Goal: Task Accomplishment & Management: Use online tool/utility

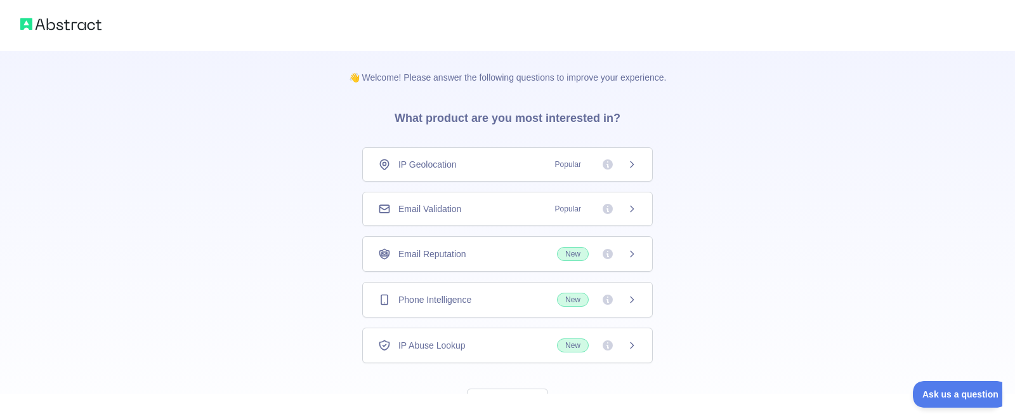
click at [431, 165] on span "IP Geolocation" at bounding box center [427, 164] width 58 height 13
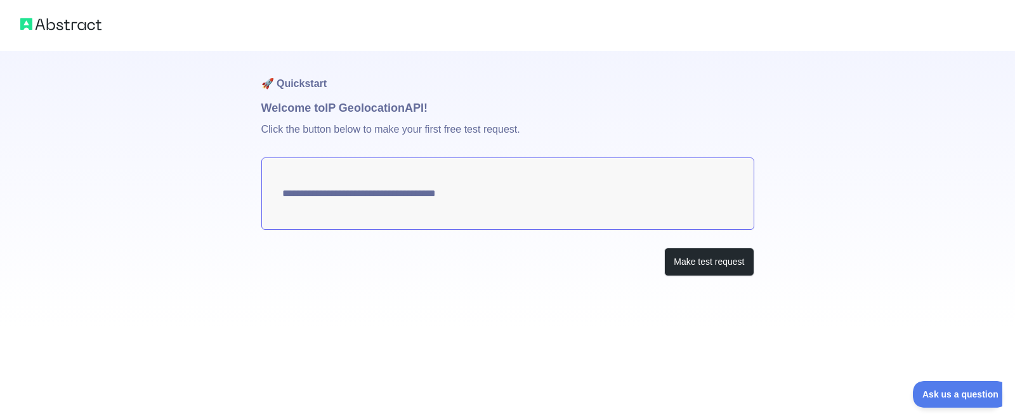
type textarea "**********"
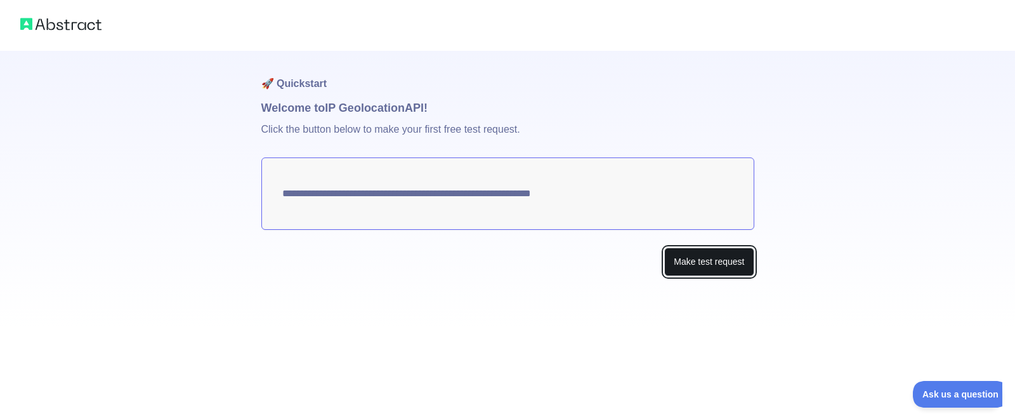
click at [734, 266] on button "Make test request" at bounding box center [708, 261] width 89 height 29
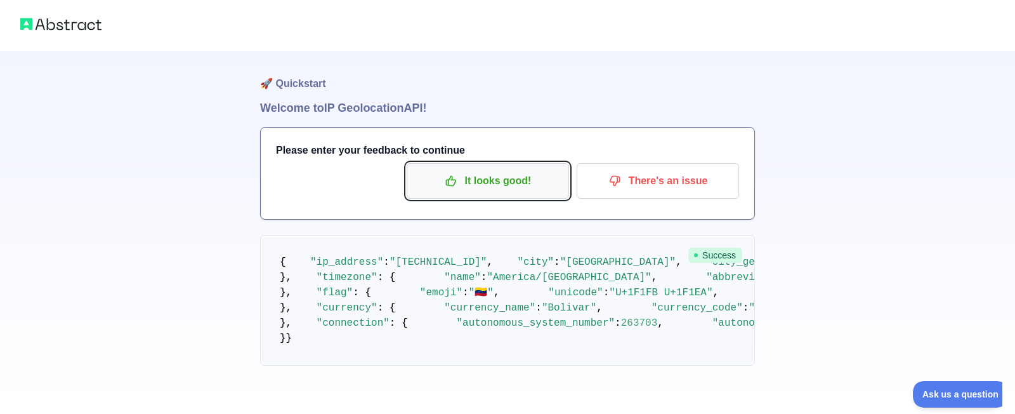
click at [499, 186] on p "It looks good!" at bounding box center [487, 181] width 143 height 22
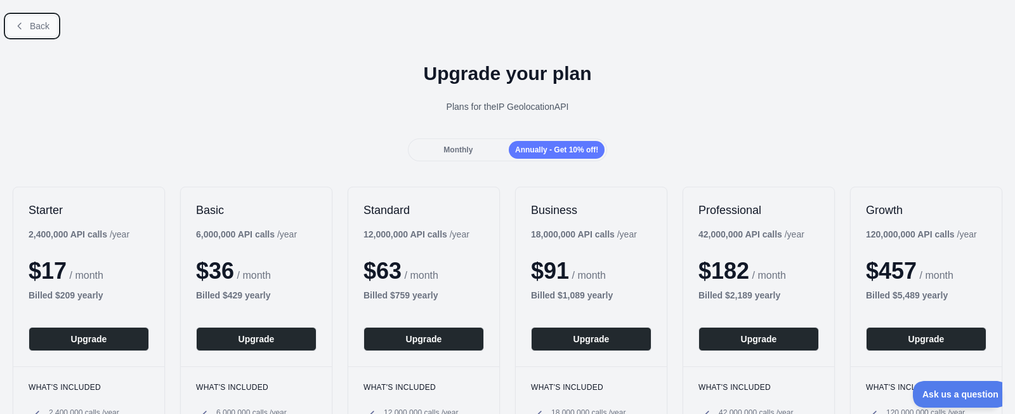
click at [25, 25] on button "Back" at bounding box center [31, 26] width 51 height 22
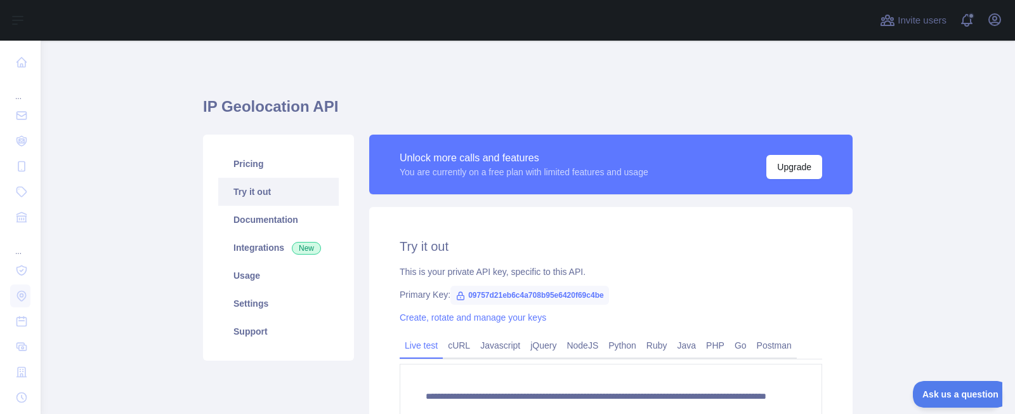
scroll to position [76, 0]
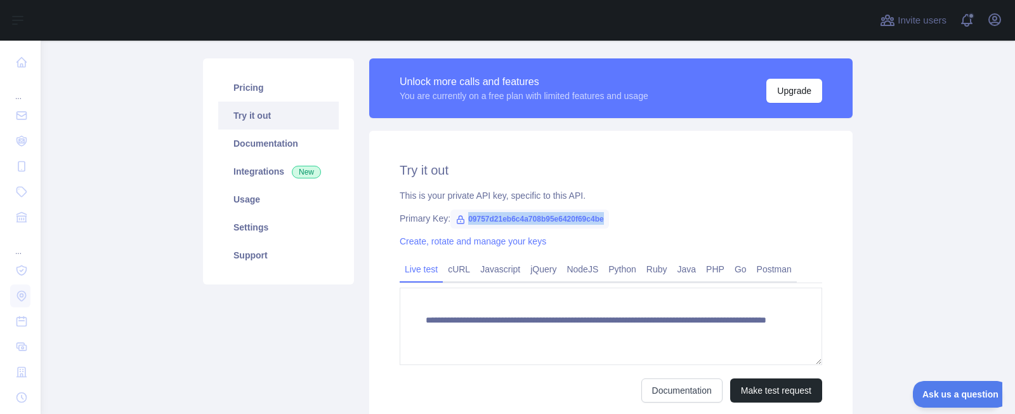
drag, startPoint x: 609, startPoint y: 218, endPoint x: 469, endPoint y: 218, distance: 140.2
click at [469, 218] on div "Primary Key: 09757d21eb6c4a708b95e6420f69c4be" at bounding box center [611, 218] width 423 height 13
copy span "09757d21eb6c4a708b95e6420f69c4be"
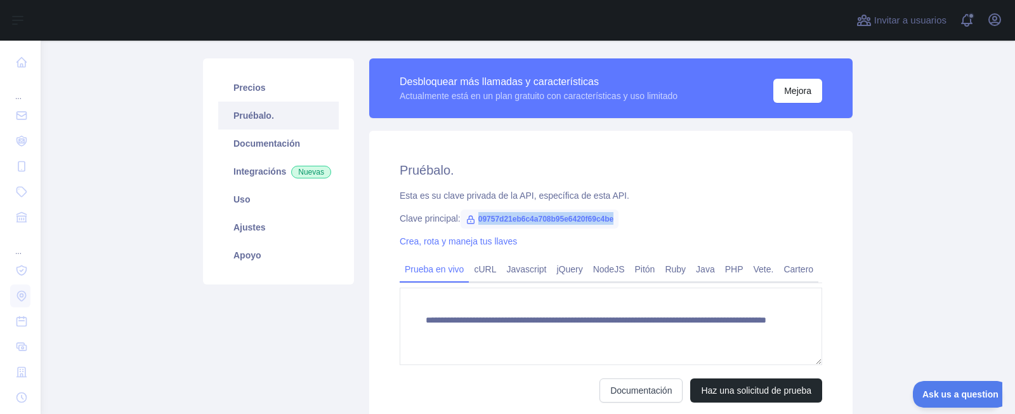
drag, startPoint x: 617, startPoint y: 218, endPoint x: 480, endPoint y: 218, distance: 137.1
click at [480, 218] on span "09757d21eb6c4a708b95e6420f69c4be" at bounding box center [540, 218] width 159 height 19
drag, startPoint x: 478, startPoint y: 216, endPoint x: 621, endPoint y: 221, distance: 142.2
click at [621, 221] on div "Clave principal: 09757d21eb6c4a708b95e6420f69c4be" at bounding box center [611, 218] width 423 height 13
copy span "09757d21eb6c4a708b95e6420f69c4be"
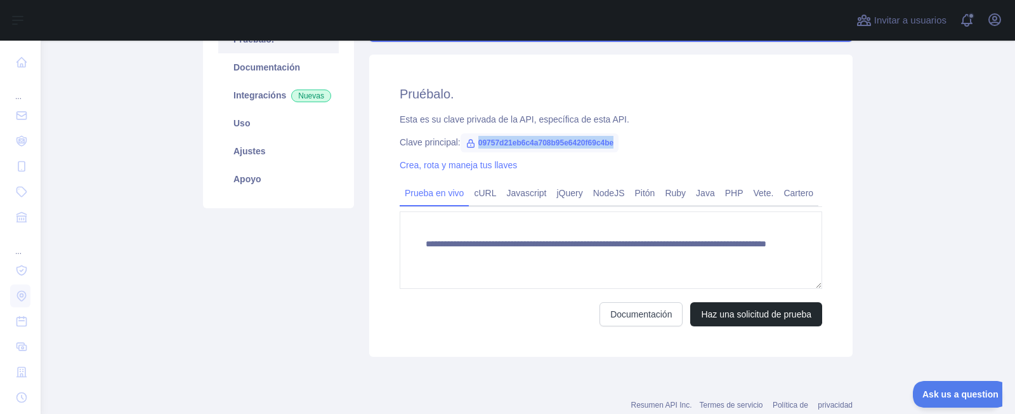
scroll to position [187, 0]
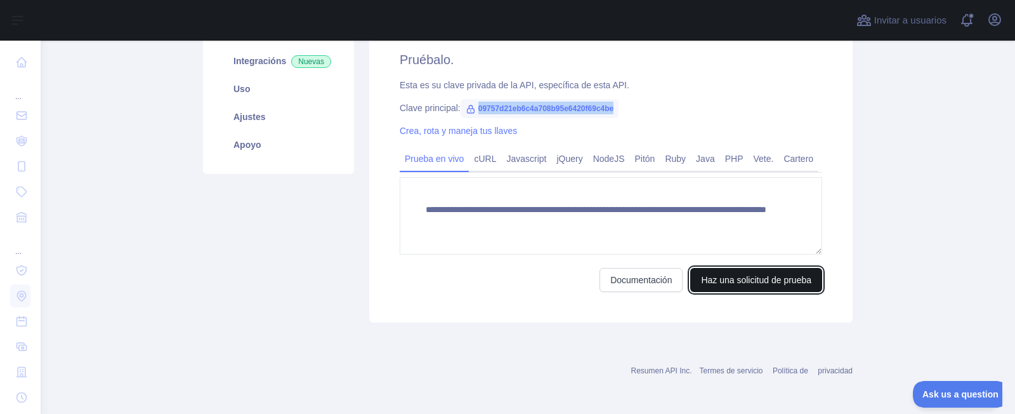
click at [754, 277] on button "Haz una solicitud de prueba" at bounding box center [756, 280] width 132 height 24
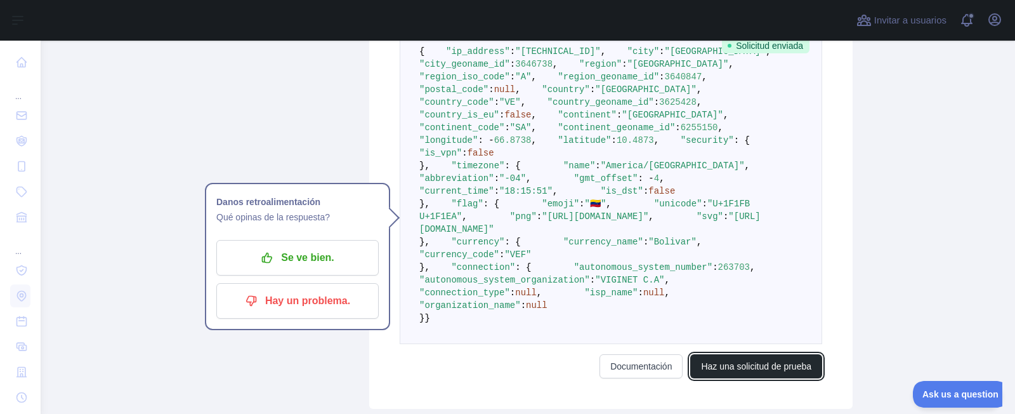
scroll to position [445, 0]
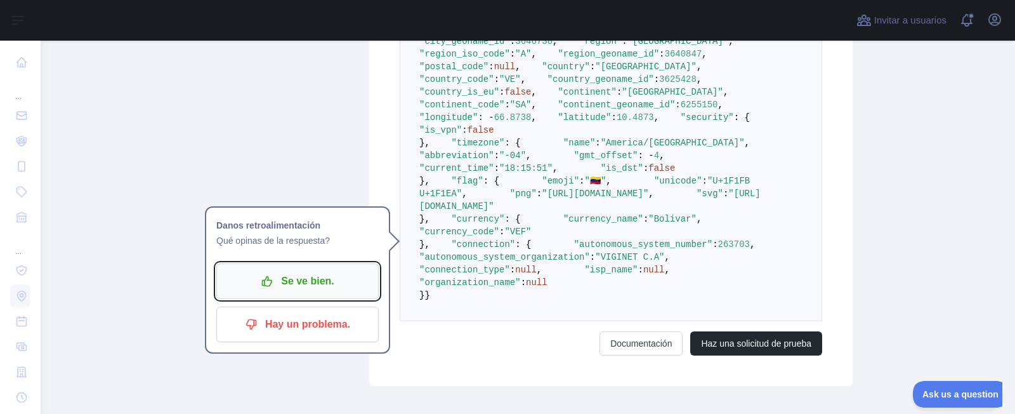
click at [331, 270] on p "Se ve bien." at bounding box center [297, 281] width 143 height 22
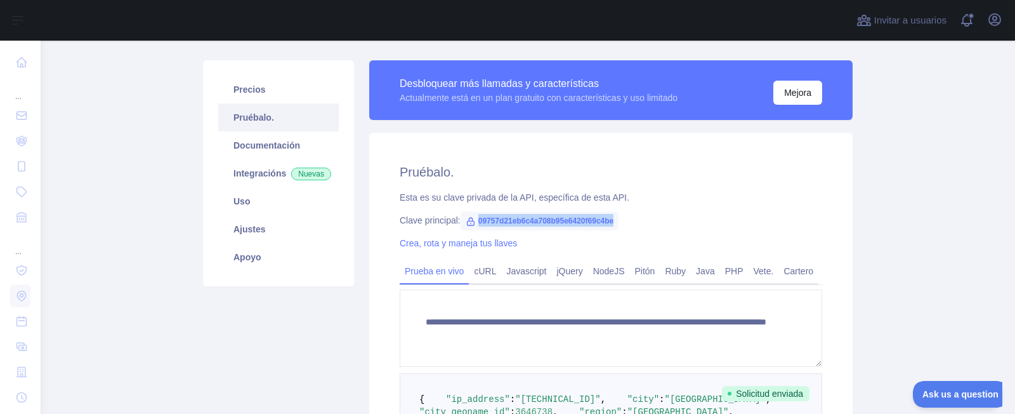
scroll to position [76, 0]
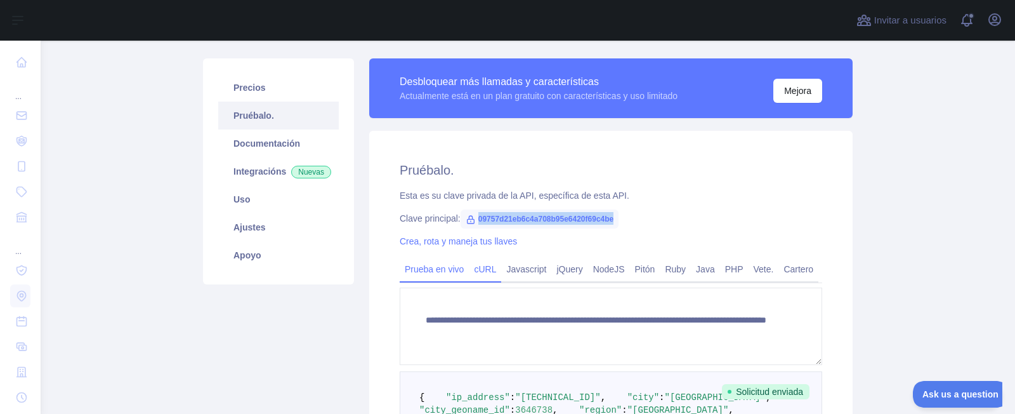
click at [489, 270] on link "cURL" at bounding box center [485, 269] width 32 height 20
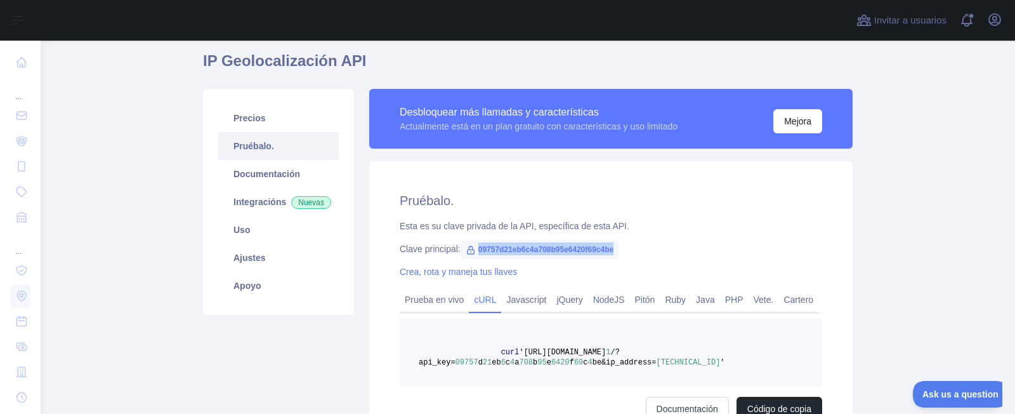
scroll to position [0, 0]
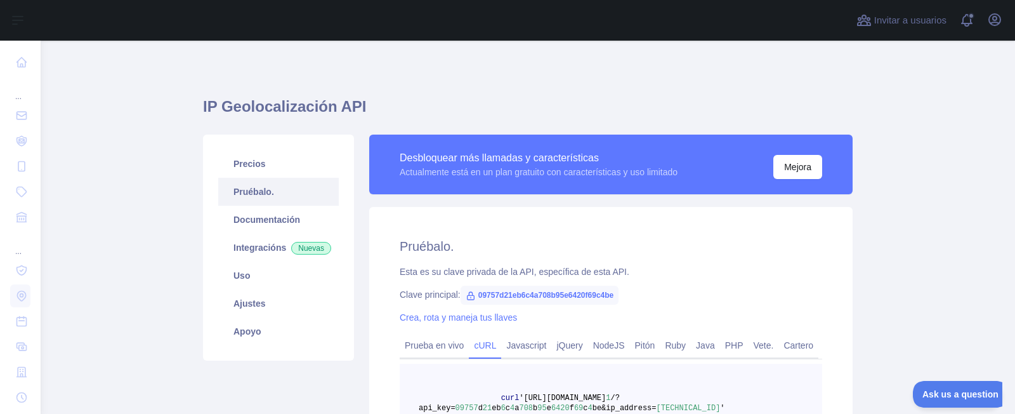
click at [699, 282] on div "Pruébalo. Esta es su clave privada de la API, específica de esta API. Clave pri…" at bounding box center [611, 352] width 484 height 290
click at [237, 286] on link "Uso" at bounding box center [278, 275] width 121 height 28
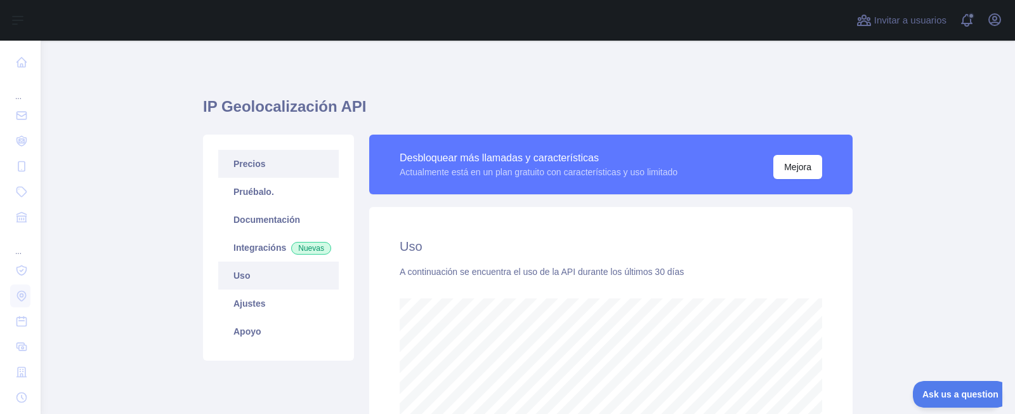
click at [254, 168] on link "Precios" at bounding box center [278, 164] width 121 height 28
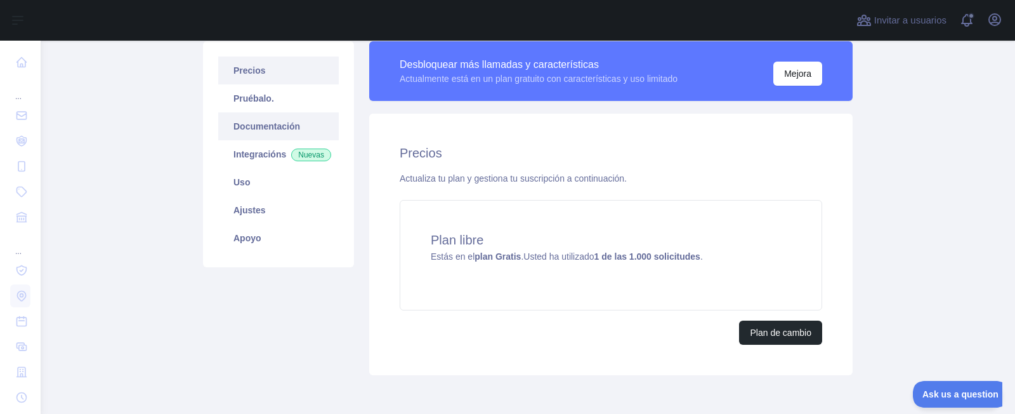
scroll to position [148, 0]
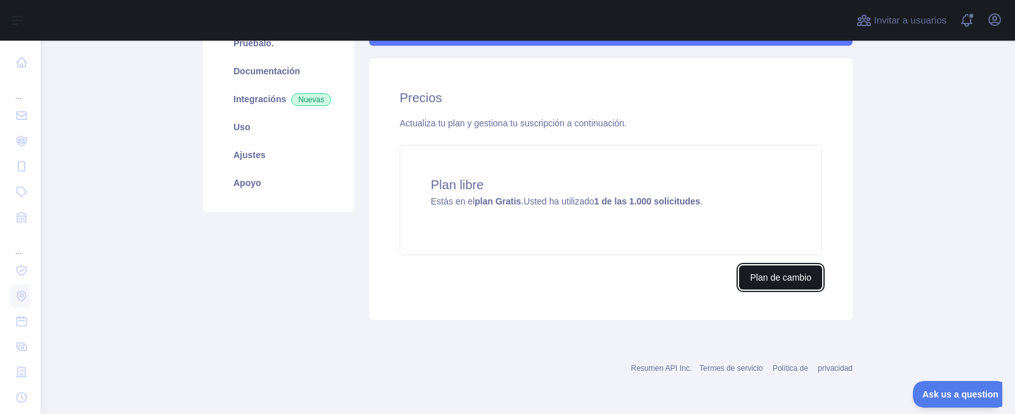
click at [765, 281] on button "Plan de cambio" at bounding box center [780, 277] width 83 height 24
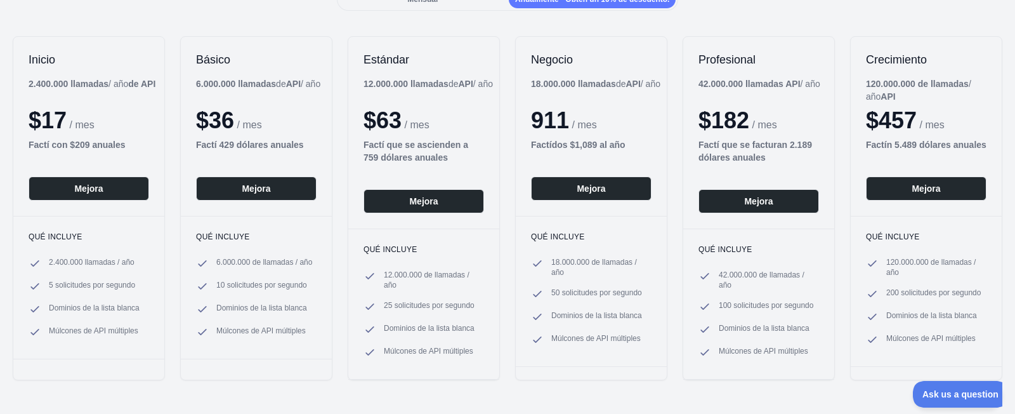
scroll to position [152, 0]
